Goal: Task Accomplishment & Management: Manage account settings

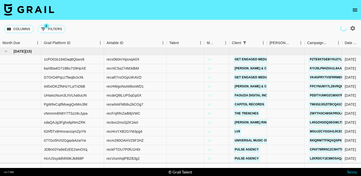
click at [357, 10] on icon "open drawer" at bounding box center [355, 10] width 5 height 3
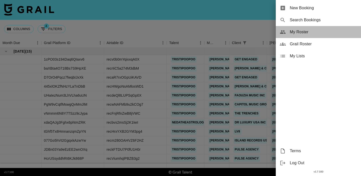
click at [313, 34] on span "My Roster" at bounding box center [323, 32] width 67 height 6
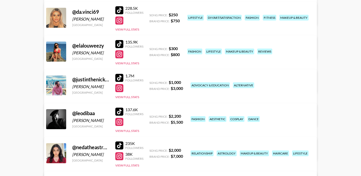
scroll to position [110, 0]
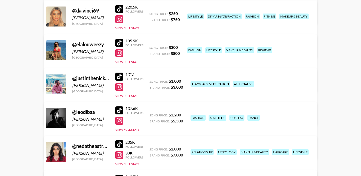
click at [182, 47] on link "View/Edit Details" at bounding box center [117, 49] width 129 height 5
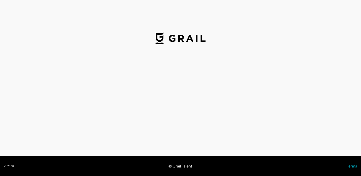
select select "USD"
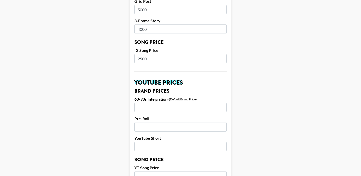
scroll to position [293, 0]
